Goal: Task Accomplishment & Management: Manage account settings

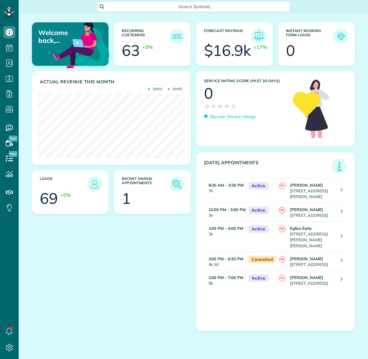
scroll to position [65, 146]
click at [177, 182] on img at bounding box center [177, 184] width 14 height 14
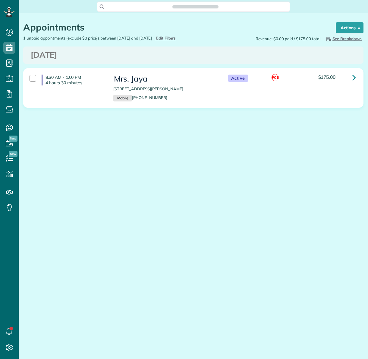
scroll to position [3, 3]
click at [33, 81] on div at bounding box center [33, 78] width 7 height 7
click at [340, 28] on strong "Bulk Actions" at bounding box center [341, 27] width 25 height 5
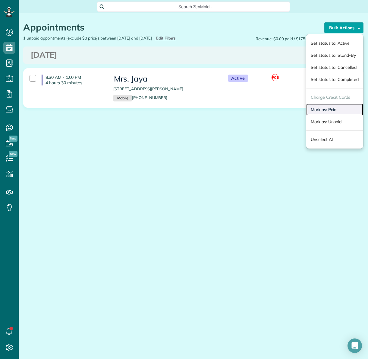
click at [335, 108] on link "Mark as: Paid" at bounding box center [334, 109] width 57 height 12
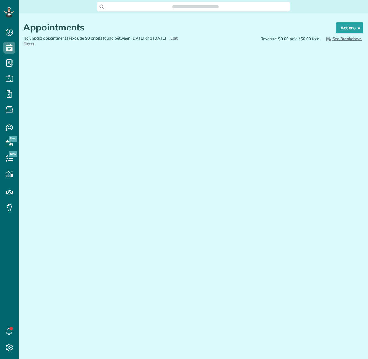
scroll to position [3, 3]
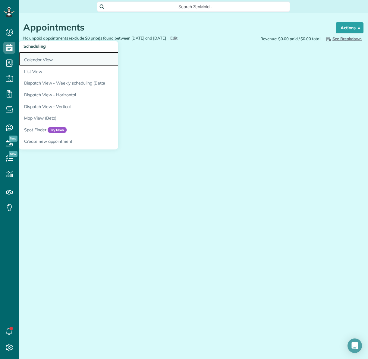
click at [36, 59] on link "Calendar View" at bounding box center [94, 59] width 151 height 14
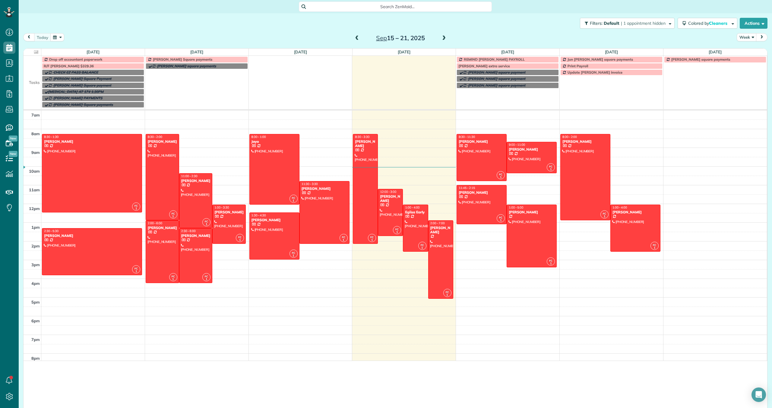
scroll to position [408, 19]
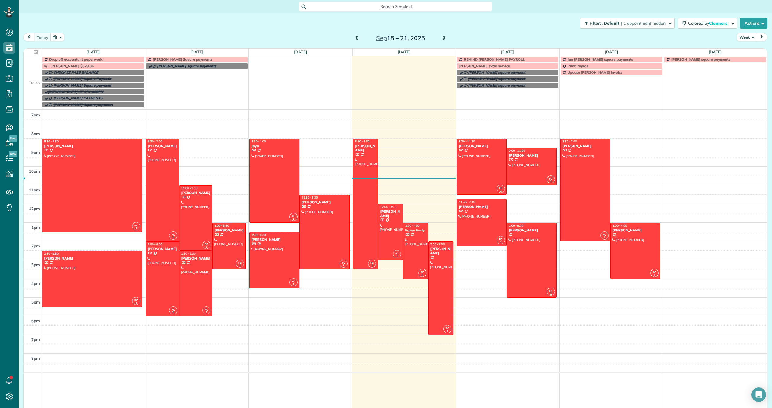
click at [444, 39] on span at bounding box center [444, 38] width 7 height 5
